Goal: Task Accomplishment & Management: Manage account settings

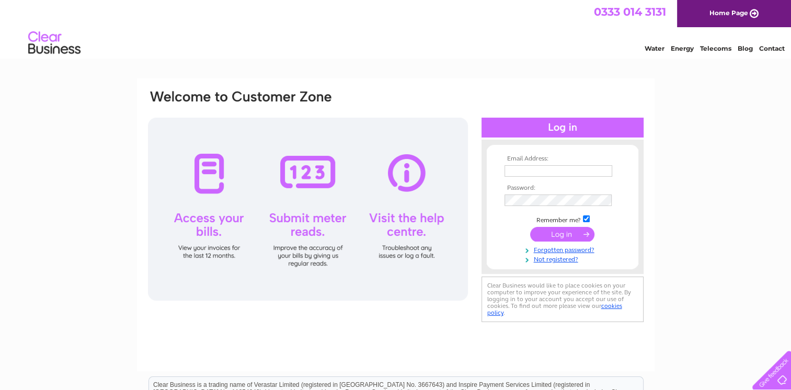
type input "susieb@duncanandtodd.com"
click at [566, 232] on input "submit" at bounding box center [562, 234] width 64 height 15
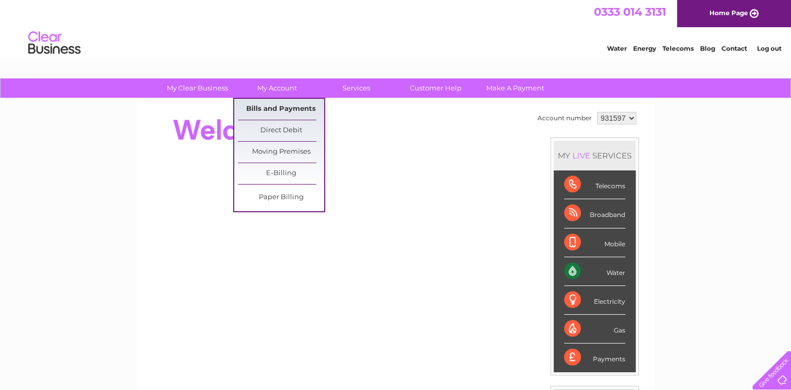
click at [280, 106] on link "Bills and Payments" at bounding box center [281, 109] width 86 height 21
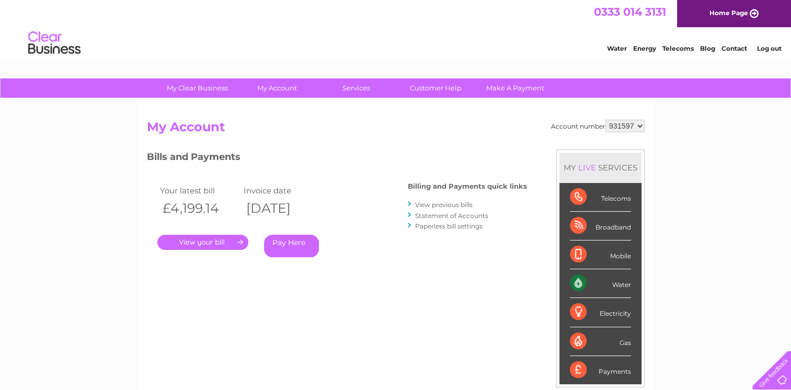
click at [210, 241] on link "." at bounding box center [202, 242] width 91 height 15
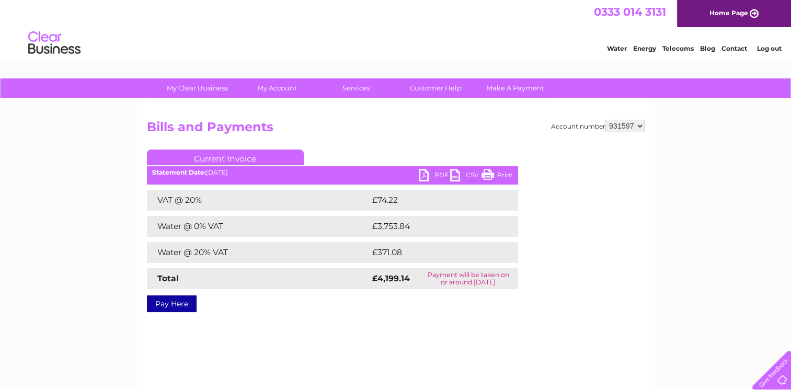
click at [434, 174] on link "PDF" at bounding box center [434, 176] width 31 height 15
